Goal: Download file/media

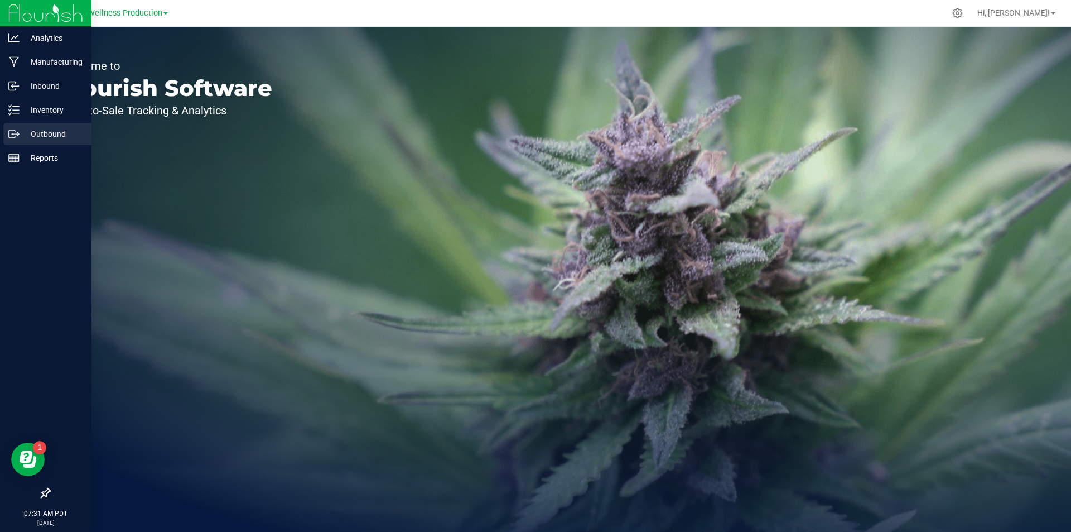
click at [18, 133] on icon at bounding box center [13, 133] width 11 height 11
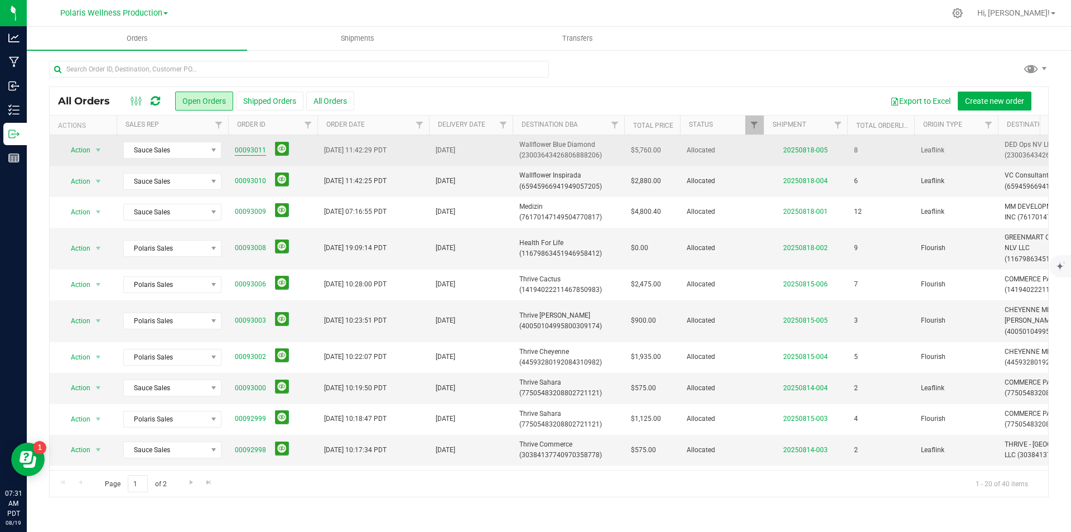
click at [259, 152] on link "00093011" at bounding box center [250, 150] width 31 height 11
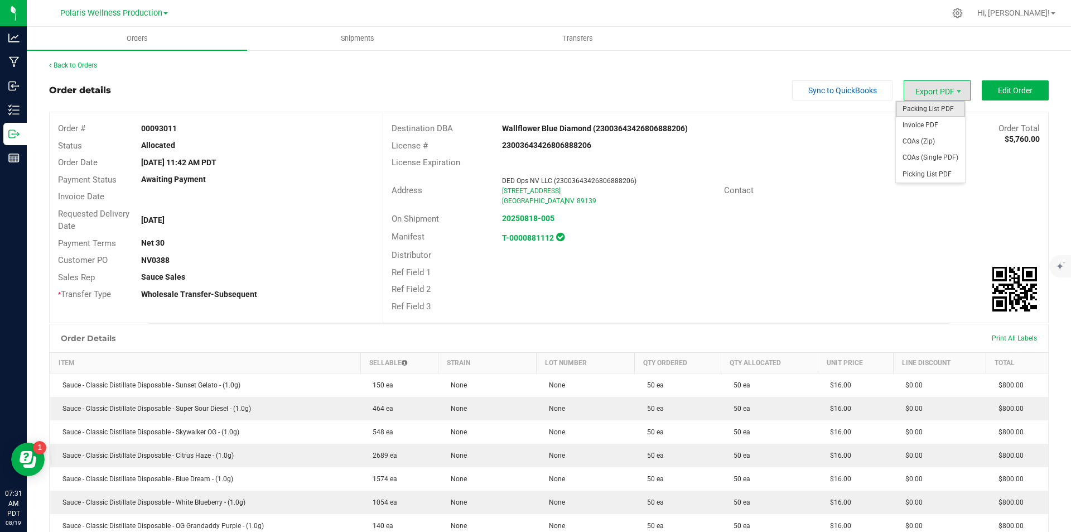
click at [939, 108] on span "Packing List PDF" at bounding box center [930, 109] width 69 height 16
click at [74, 65] on link "Back to Orders" at bounding box center [73, 65] width 48 height 8
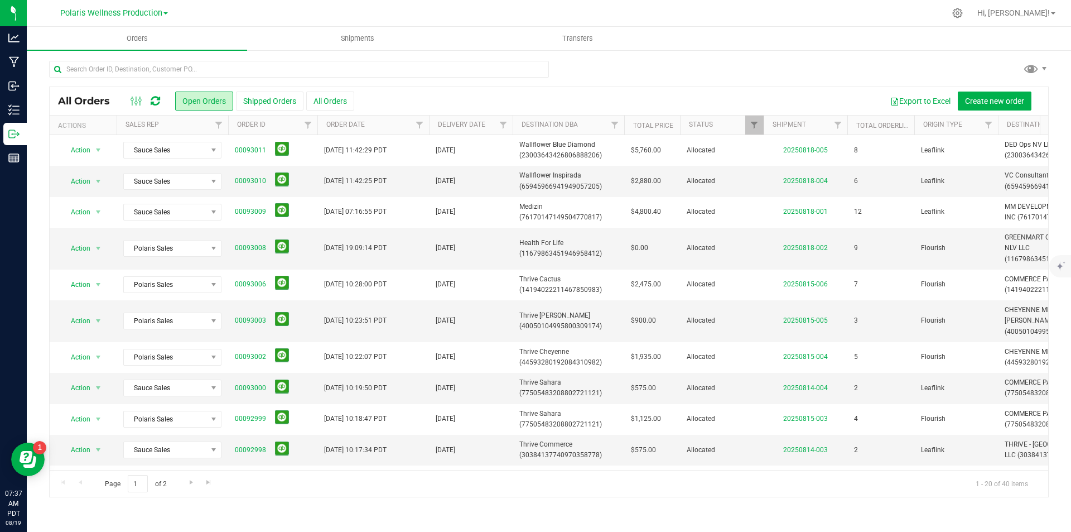
click at [156, 105] on icon at bounding box center [155, 100] width 9 height 11
